Goal: Information Seeking & Learning: Learn about a topic

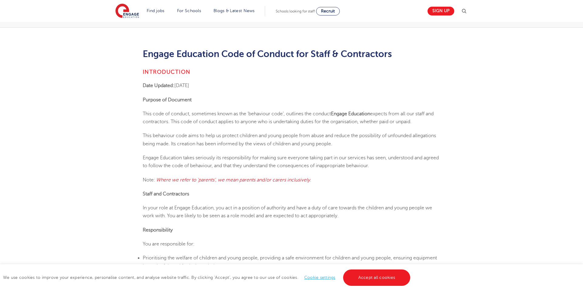
scroll to position [112, 0]
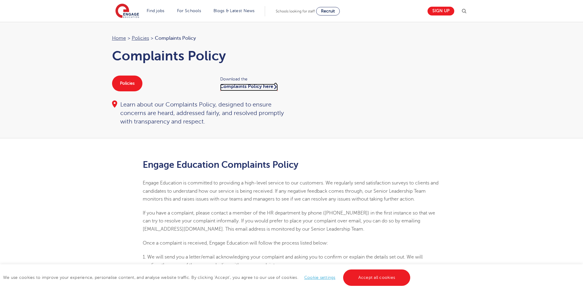
click at [242, 88] on link "Complaints Policy here" at bounding box center [249, 87] width 58 height 7
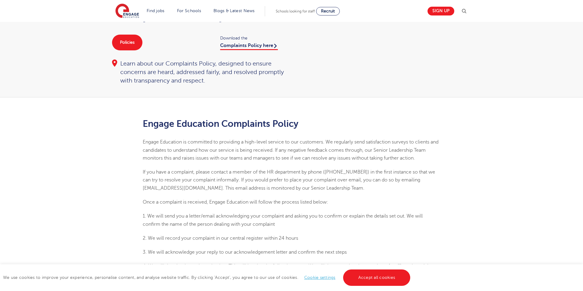
scroll to position [42, 0]
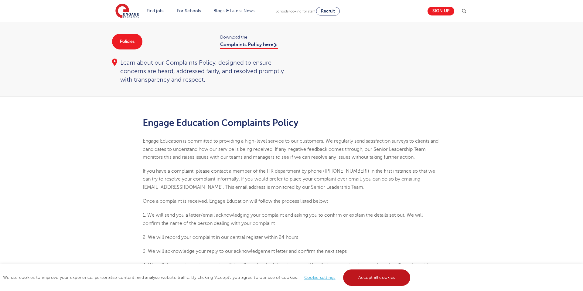
click at [368, 270] on link "Accept all cookies" at bounding box center [376, 277] width 67 height 16
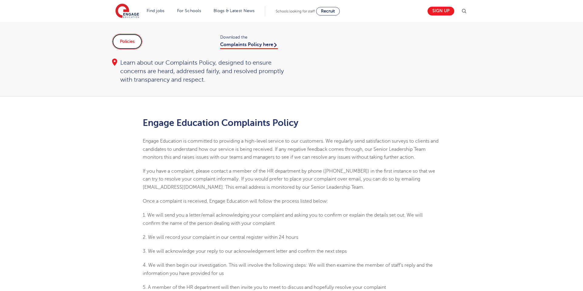
click at [132, 41] on link "Policies" at bounding box center [127, 42] width 30 height 16
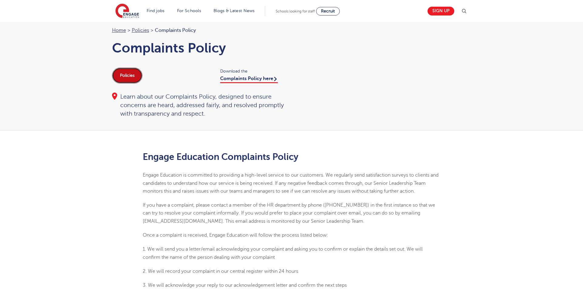
scroll to position [0, 0]
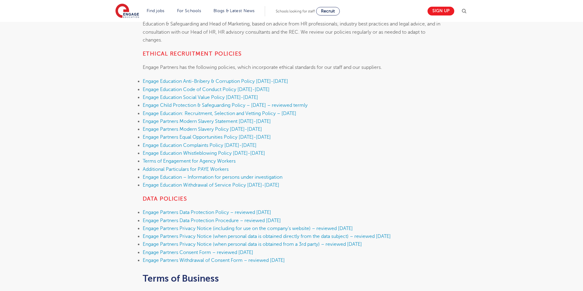
scroll to position [144, 0]
